Goal: Task Accomplishment & Management: Use online tool/utility

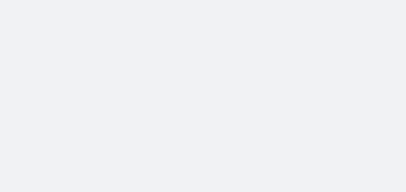
click at [206, 36] on body at bounding box center [203, 96] width 406 height 192
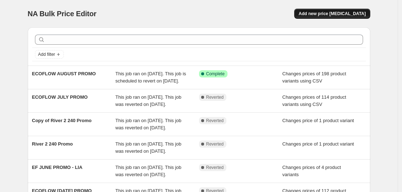
click at [344, 14] on span "Add new price [MEDICAL_DATA]" at bounding box center [331, 14] width 67 height 6
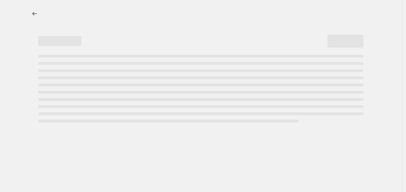
select select "percentage"
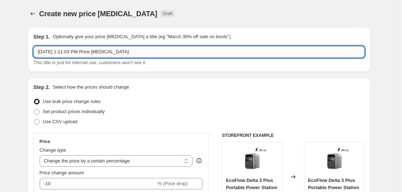
click at [164, 49] on input "[DATE] 1:11:03 PM Price [MEDICAL_DATA]" at bounding box center [199, 52] width 331 height 12
type input "3"
type input "EF SEPTEMBER PROMO"
click at [39, 122] on span at bounding box center [37, 122] width 6 height 6
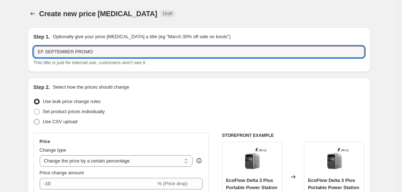
click at [34, 119] on input "Use CSV upload" at bounding box center [34, 119] width 0 height 0
radio input "true"
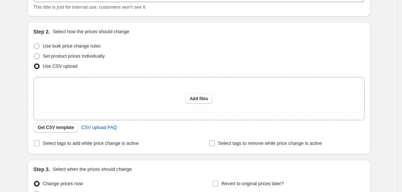
scroll to position [57, 0]
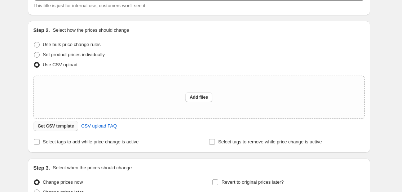
click at [51, 126] on span "Get CSV template" at bounding box center [56, 126] width 36 height 6
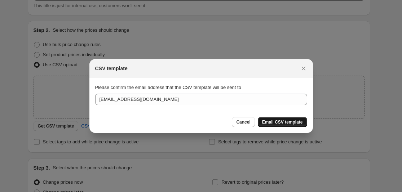
click at [274, 120] on span "Email CSV template" at bounding box center [282, 122] width 41 height 6
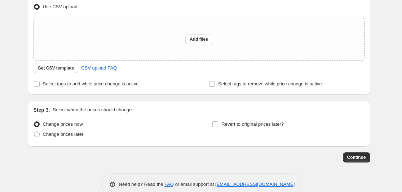
scroll to position [129, 0]
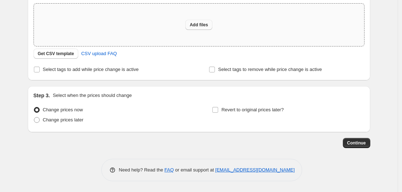
click at [197, 22] on button "Add files" at bounding box center [198, 25] width 27 height 10
type input "C:\fakepath\EF EXC .PH AUG PROMO.csv"
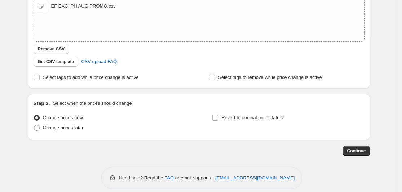
scroll to position [129, 0]
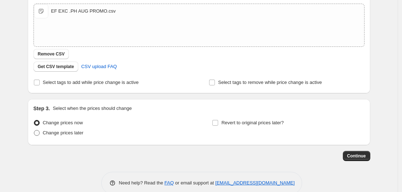
click at [49, 133] on span "Change prices later" at bounding box center [63, 132] width 41 height 5
click at [34, 130] on input "Change prices later" at bounding box center [34, 130] width 0 height 0
radio input "true"
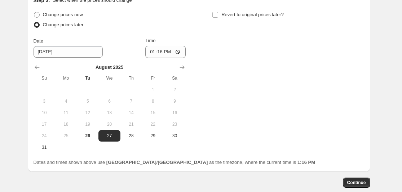
scroll to position [235, 0]
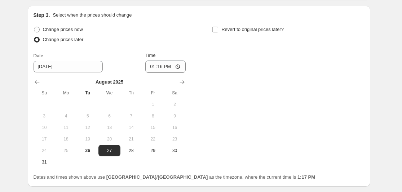
drag, startPoint x: 69, startPoint y: 26, endPoint x: 76, endPoint y: 28, distance: 7.8
click at [68, 26] on span "Change prices now" at bounding box center [63, 29] width 40 height 7
click at [34, 27] on input "Change prices now" at bounding box center [34, 27] width 0 height 0
radio input "true"
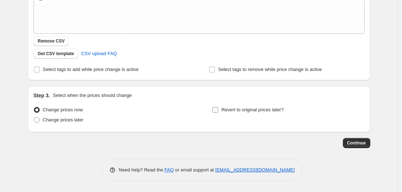
click at [230, 108] on span "Revert to original prices later?" at bounding box center [252, 109] width 62 height 5
click at [218, 108] on input "Revert to original prices later?" at bounding box center [215, 110] width 6 height 6
checkbox input "true"
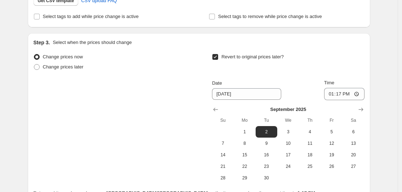
scroll to position [265, 0]
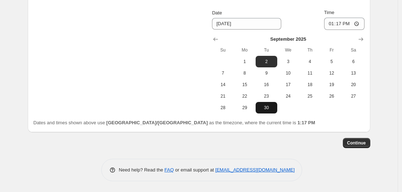
click at [268, 107] on span "30" at bounding box center [266, 108] width 16 height 6
type input "[DATE]"
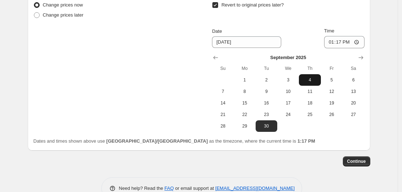
scroll to position [230, 0]
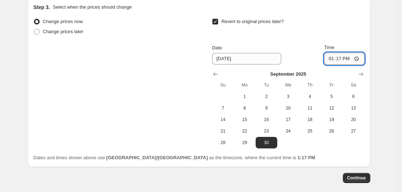
click at [341, 59] on input "13:17" at bounding box center [344, 59] width 40 height 12
click at [337, 60] on input "13:17" at bounding box center [344, 59] width 40 height 12
click at [338, 59] on input "13:17" at bounding box center [344, 59] width 40 height 12
click at [356, 58] on input "13:17" at bounding box center [344, 59] width 40 height 12
type input "23:59"
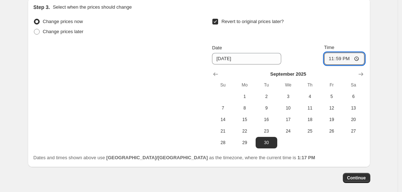
click at [335, 34] on div "Revert to original prices later?" at bounding box center [288, 28] width 152 height 22
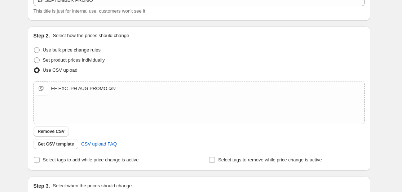
scroll to position [44, 0]
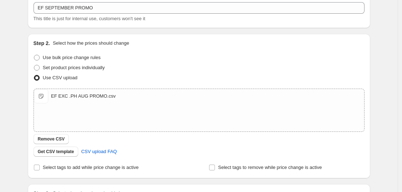
click at [145, 75] on div "Use CSV upload" at bounding box center [199, 78] width 331 height 10
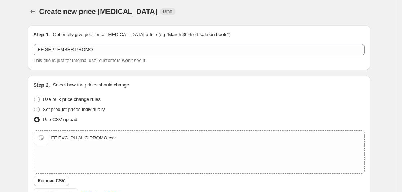
scroll to position [3, 0]
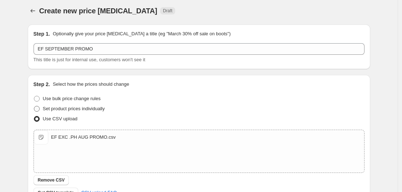
click at [52, 107] on span "Set product prices individually" at bounding box center [74, 108] width 62 height 5
click at [34, 106] on input "Set product prices individually" at bounding box center [34, 106] width 0 height 0
radio input "true"
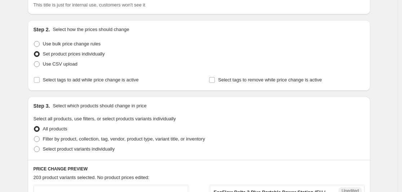
scroll to position [0, 0]
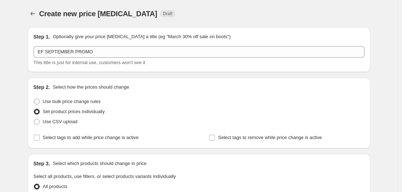
click at [31, 13] on button "Price change jobs" at bounding box center [33, 14] width 10 height 10
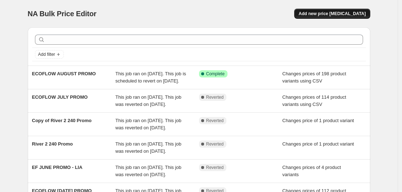
click at [344, 10] on button "Add new price [MEDICAL_DATA]" at bounding box center [332, 14] width 76 height 10
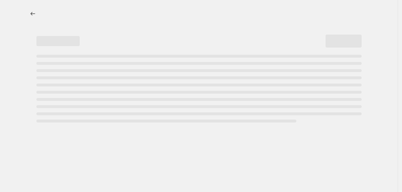
select select "percentage"
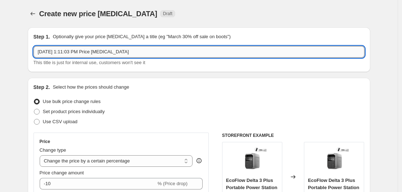
click at [109, 52] on input "[DATE] 1:11:03 PM Price [MEDICAL_DATA]" at bounding box center [199, 52] width 331 height 12
click at [78, 111] on span "Set product prices individually" at bounding box center [74, 111] width 62 height 5
click at [34, 109] on input "Set product prices individually" at bounding box center [34, 109] width 0 height 0
radio input "true"
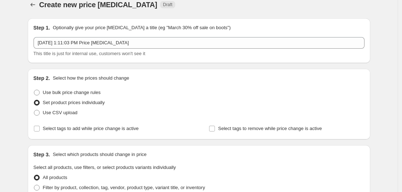
scroll to position [124, 0]
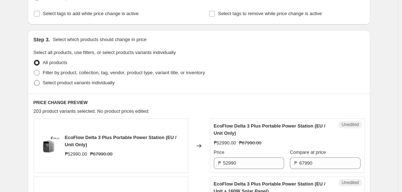
click at [72, 83] on span "Select product variants individually" at bounding box center [79, 82] width 72 height 5
click at [34, 80] on input "Select product variants individually" at bounding box center [34, 80] width 0 height 0
radio input "true"
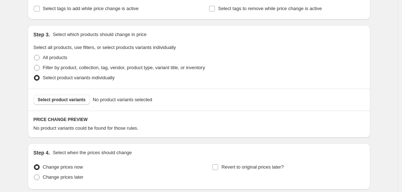
scroll to position [135, 0]
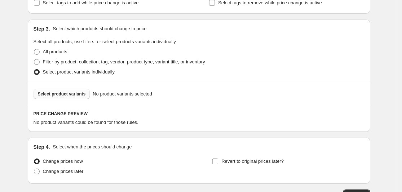
click at [60, 92] on span "Select product variants" at bounding box center [62, 94] width 48 height 6
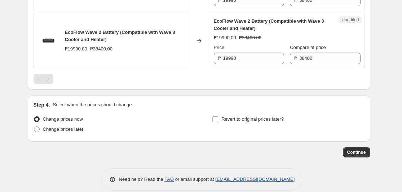
scroll to position [434, 0]
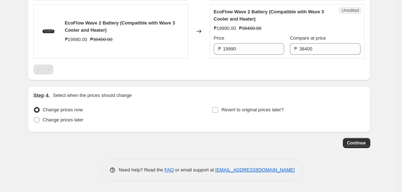
click at [72, 110] on span "Change prices now" at bounding box center [63, 109] width 40 height 5
click at [34, 107] on input "Change prices now" at bounding box center [34, 107] width 0 height 0
click at [242, 112] on span "Revert to original prices later?" at bounding box center [252, 109] width 62 height 5
click at [218, 112] on input "Revert to original prices later?" at bounding box center [215, 110] width 6 height 6
checkbox input "true"
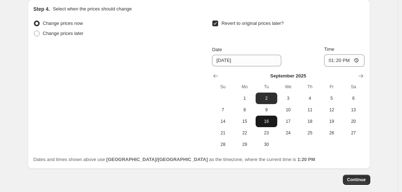
scroll to position [523, 0]
